Goal: Information Seeking & Learning: Find specific fact

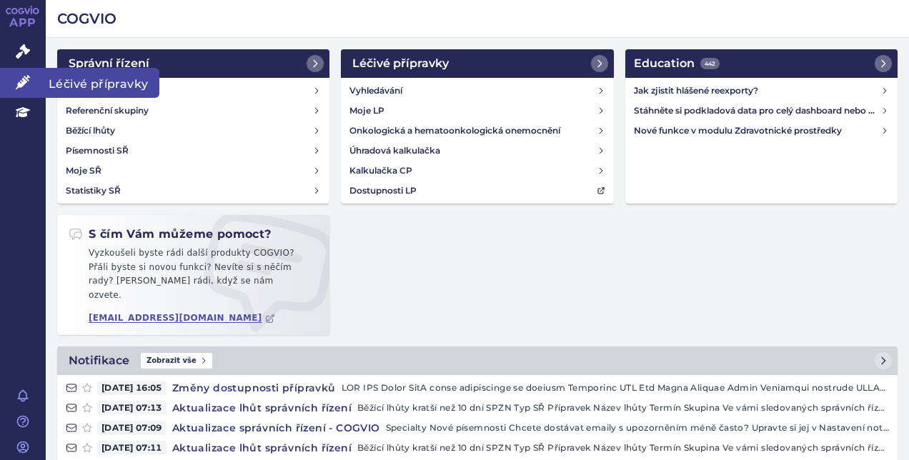
click at [26, 74] on link "Léčivé přípravky" at bounding box center [23, 83] width 46 height 30
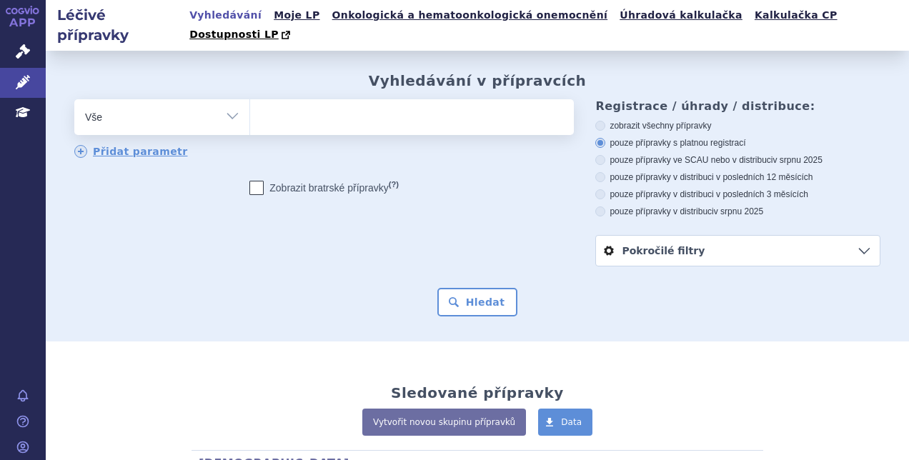
click at [289, 99] on ul at bounding box center [410, 114] width 320 height 30
click at [250, 99] on select at bounding box center [249, 117] width 1 height 36
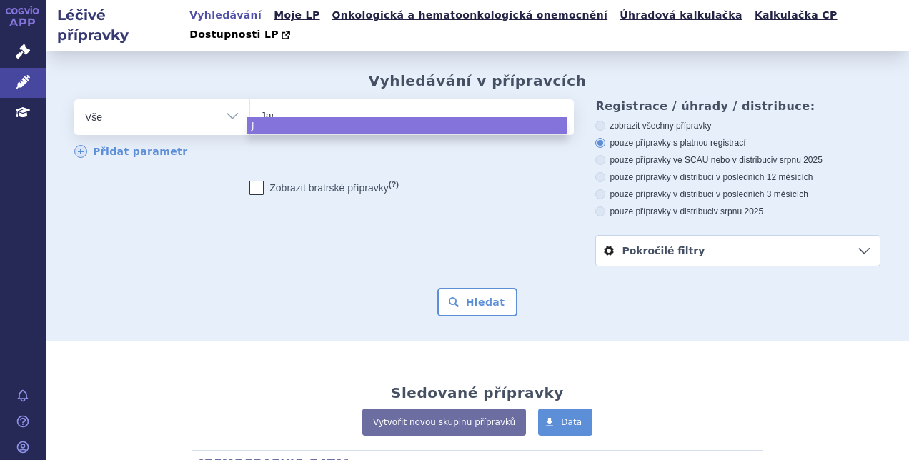
type input "Jaro"
type input "Jarosla"
type input "Jaroslav"
type input "Jarosla"
type input "Jaro"
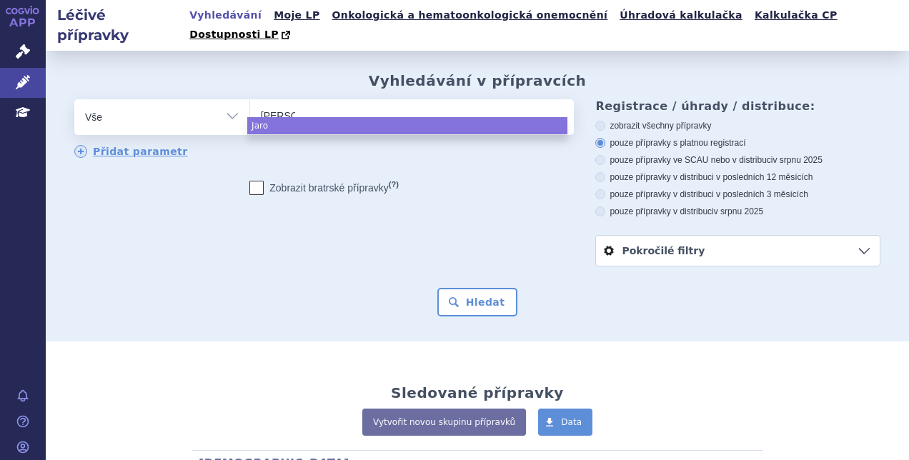
type input "J"
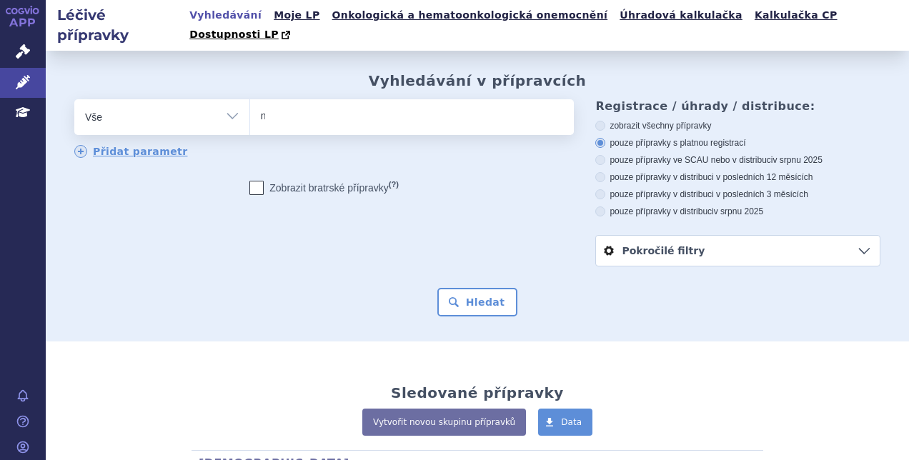
type input "ne"
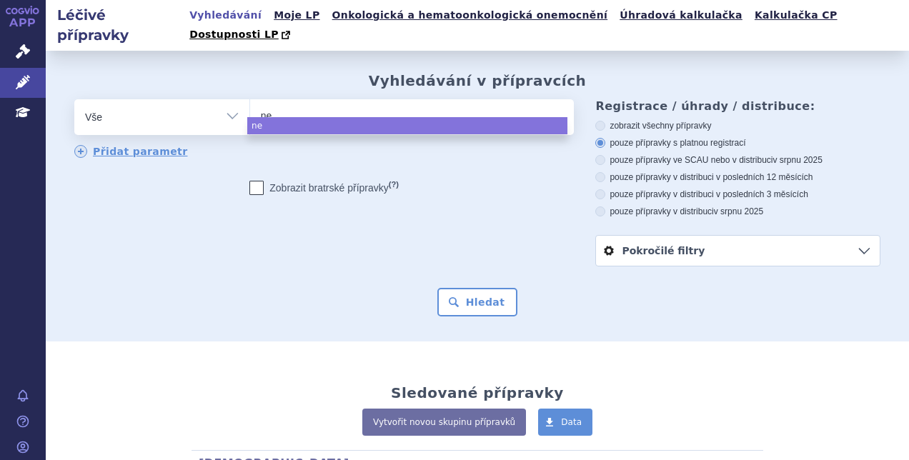
type input "neb"
type input "nebido"
select select "nebido"
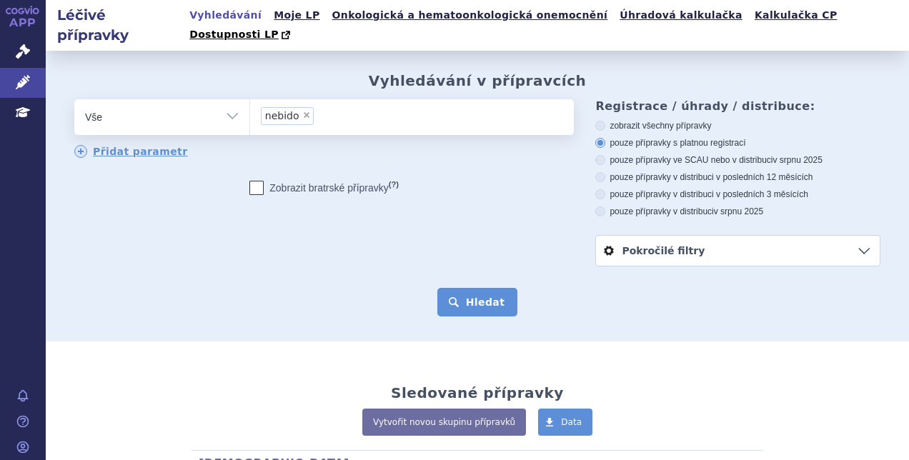
click at [459, 288] on button "Hledat" at bounding box center [477, 302] width 81 height 29
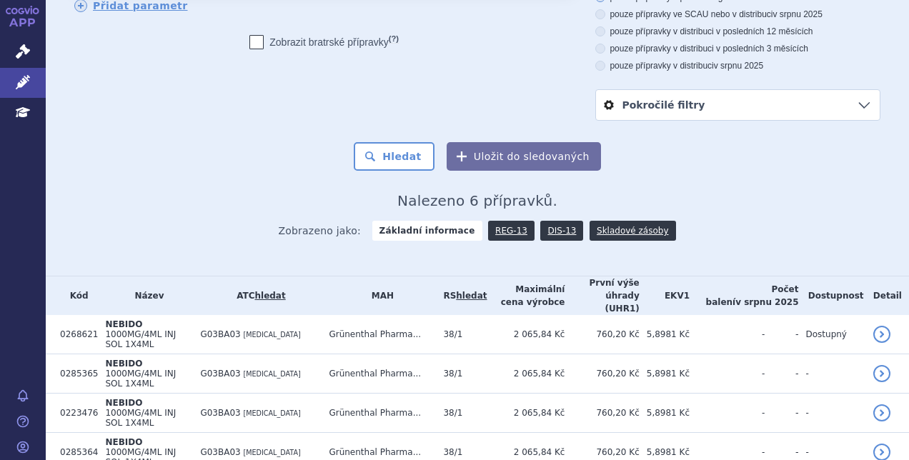
scroll to position [201, 0]
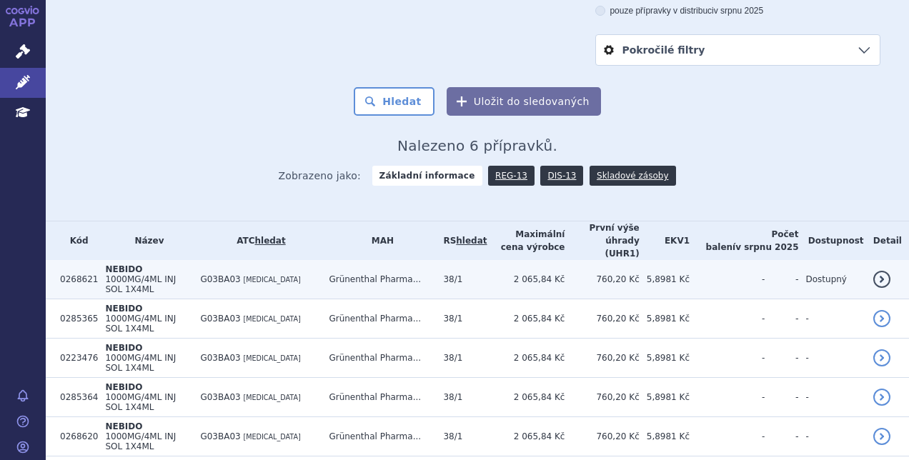
click at [879, 271] on link "detail" at bounding box center [881, 279] width 17 height 17
click at [598, 260] on td "760,20 Kč" at bounding box center [602, 279] width 74 height 39
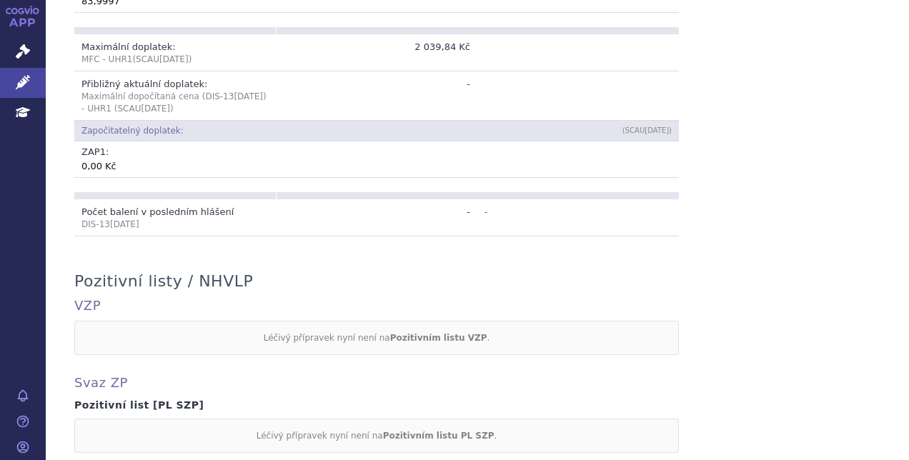
scroll to position [1072, 0]
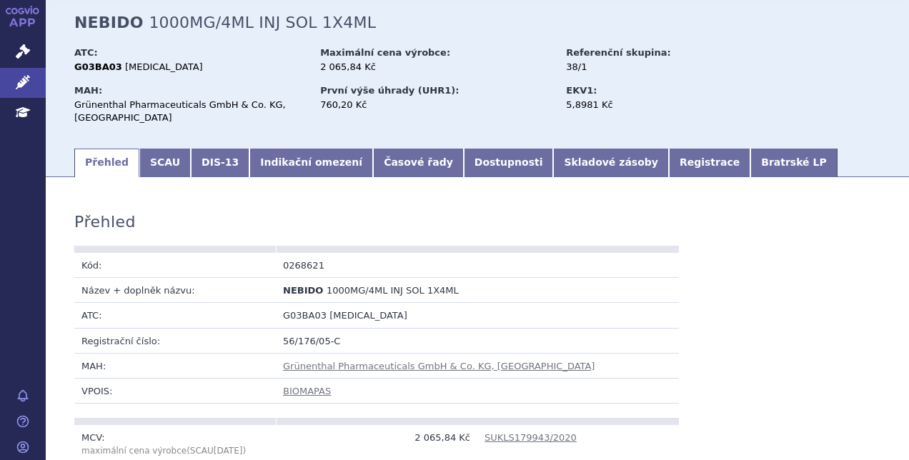
scroll to position [75, 0]
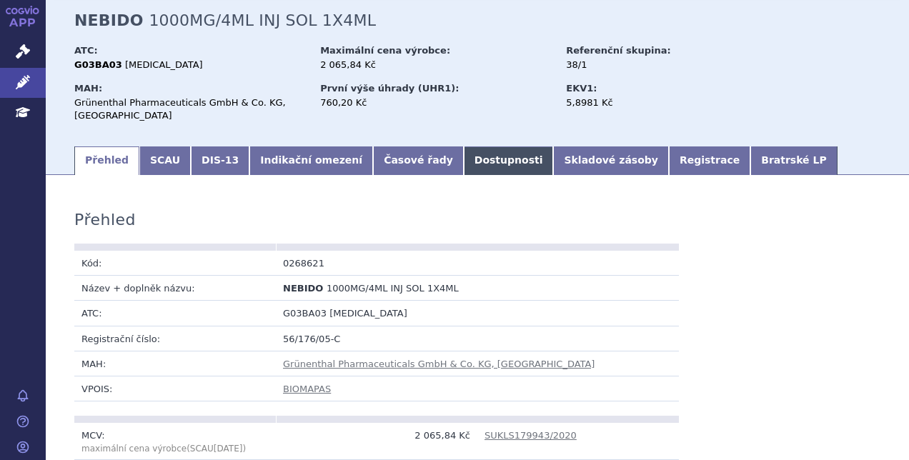
click at [471, 147] on link "Dostupnosti" at bounding box center [509, 161] width 90 height 29
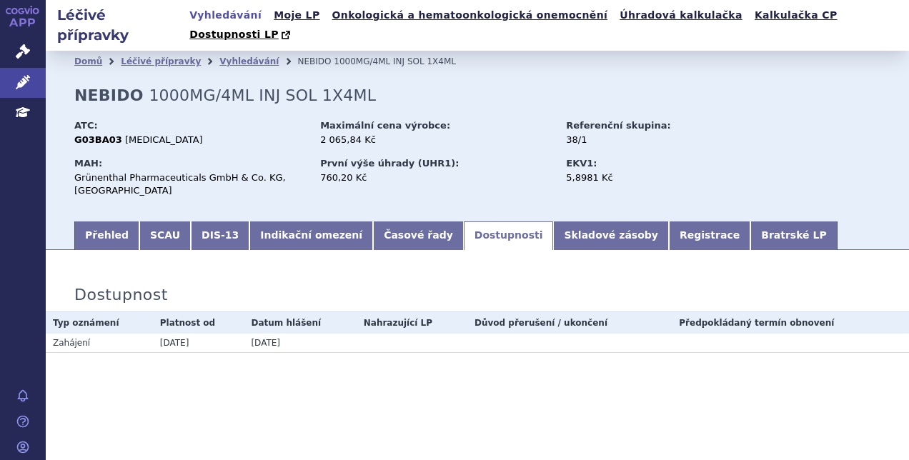
drag, startPoint x: 164, startPoint y: 324, endPoint x: 204, endPoint y: 325, distance: 40.0
click at [204, 334] on td "14.09.2025" at bounding box center [198, 343] width 91 height 19
drag, startPoint x: 204, startPoint y: 325, endPoint x: 179, endPoint y: 353, distance: 38.5
click at [179, 353] on div "Dostupnost Typ oznámení Platnost od Datum hlášení Nahrazující LP Důvod přerušen…" at bounding box center [477, 322] width 863 height 117
click at [102, 222] on link "Přehled" at bounding box center [106, 236] width 65 height 29
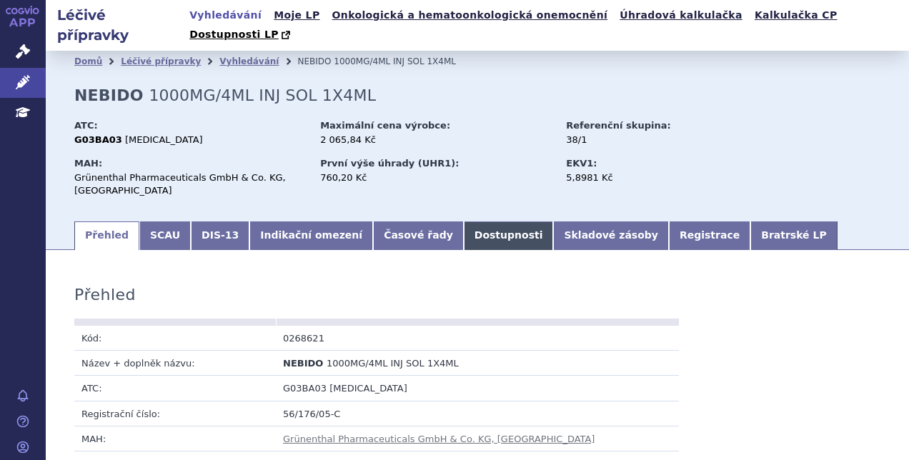
click at [469, 222] on link "Dostupnosti" at bounding box center [509, 236] width 90 height 29
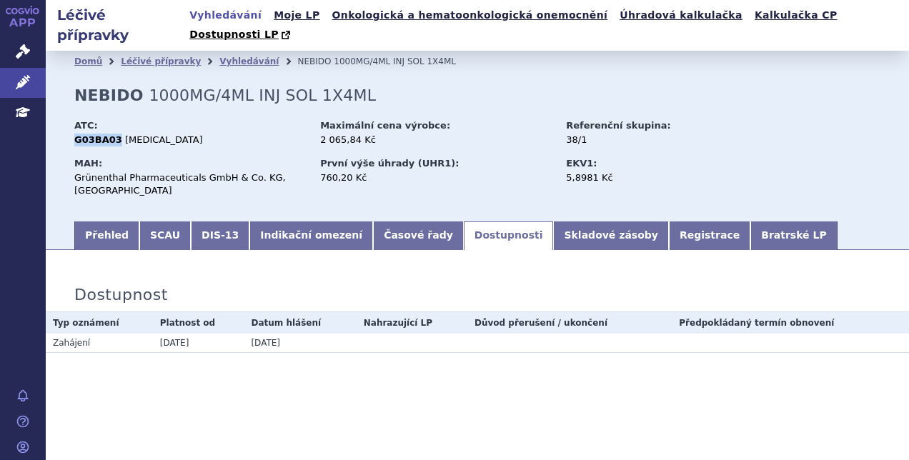
drag, startPoint x: 75, startPoint y: 122, endPoint x: 112, endPoint y: 122, distance: 37.2
click at [112, 134] on strong "G03BA03" at bounding box center [98, 139] width 48 height 11
copy strong "G03BA03"
click at [33, 79] on link "Léčivé přípravky" at bounding box center [23, 83] width 46 height 30
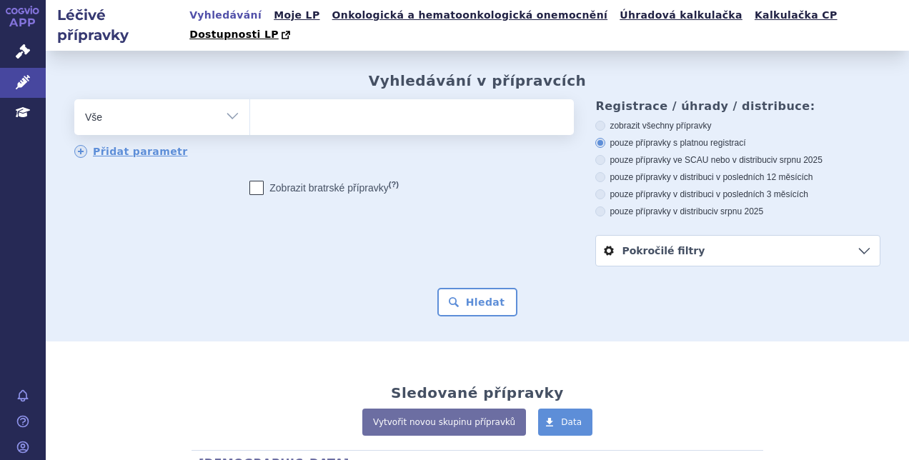
type input "G03BA03"
select select "G03BA03"
click at [469, 288] on button "Hledat" at bounding box center [477, 302] width 81 height 29
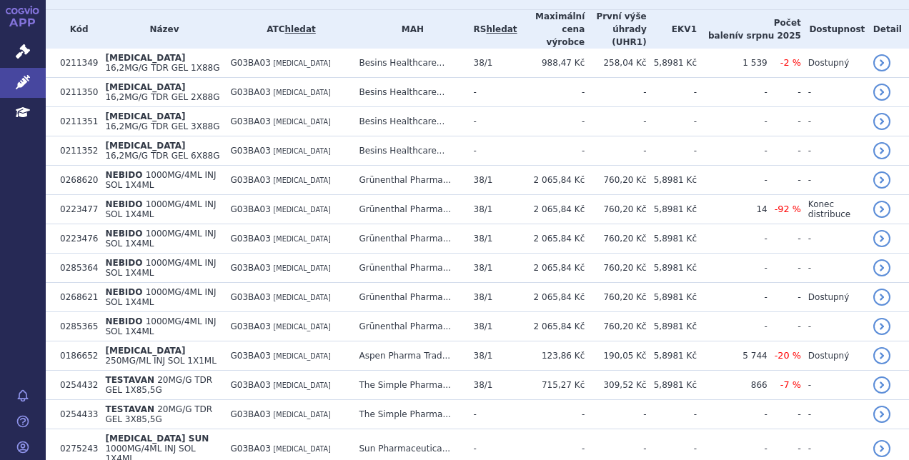
scroll to position [370, 0]
